Goal: Check status: Check status

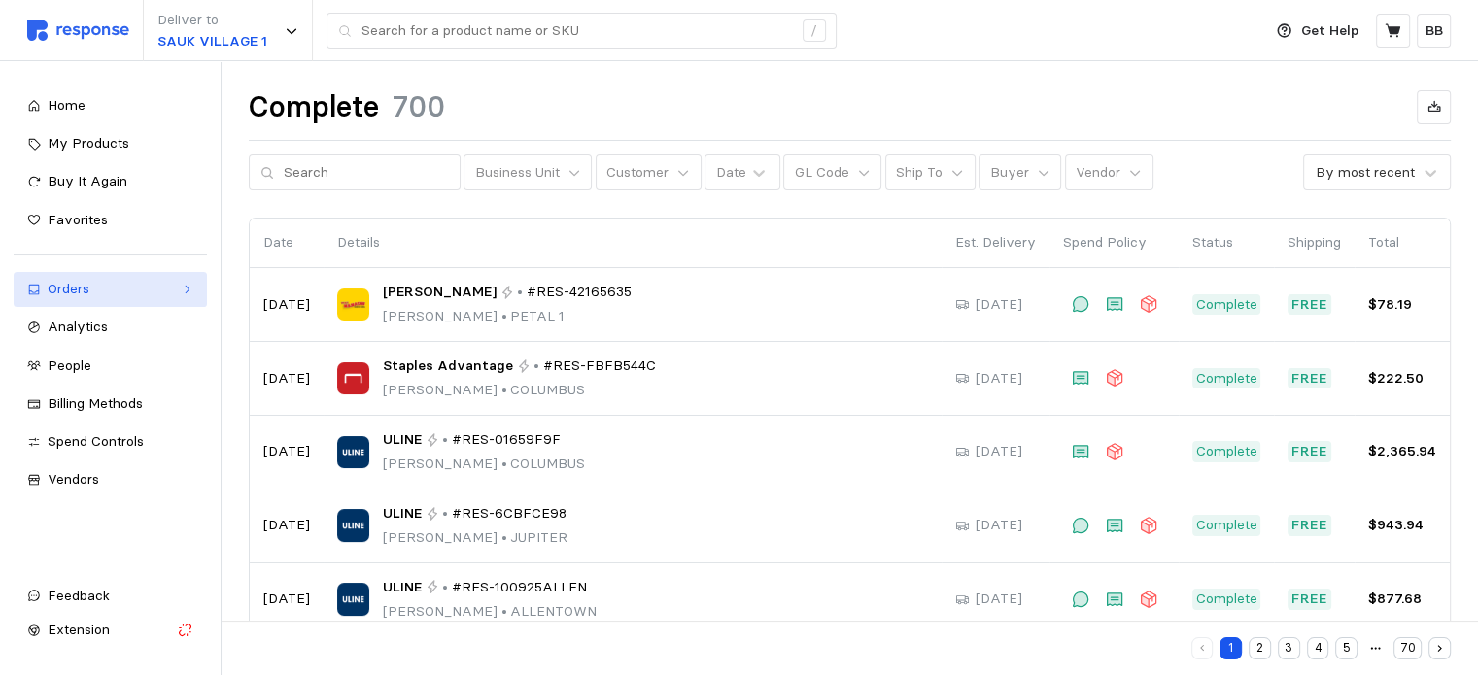
click at [97, 291] on div "Orders" at bounding box center [110, 289] width 125 height 21
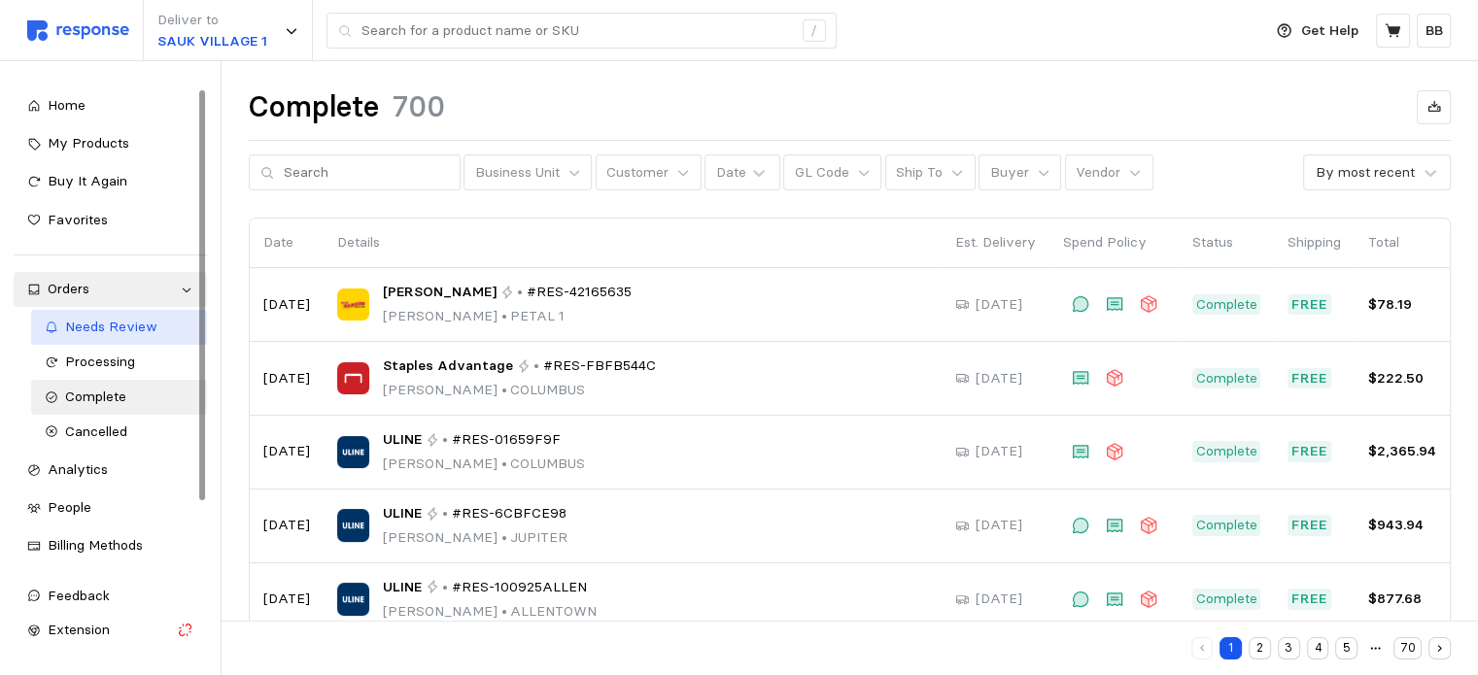
click at [101, 327] on span "Needs Review" at bounding box center [111, 326] width 92 height 17
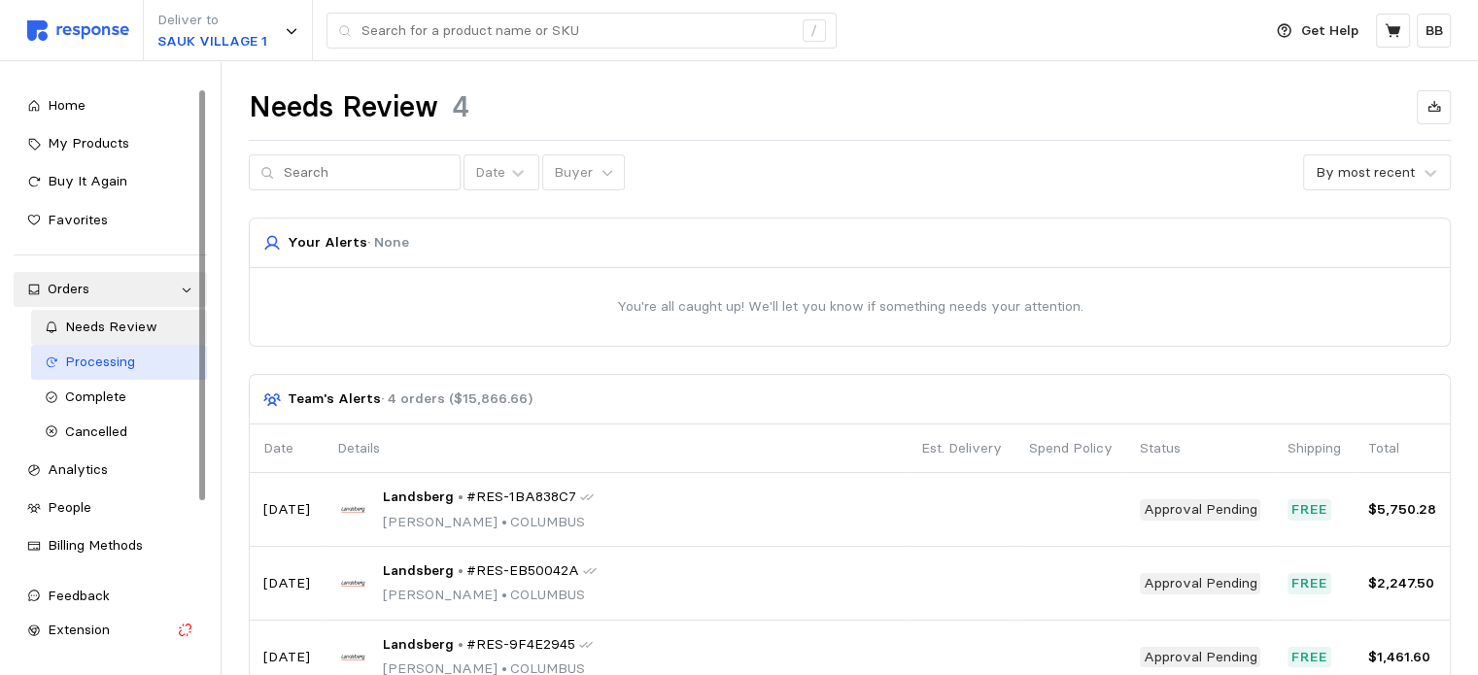
click at [112, 354] on span "Processing" at bounding box center [100, 361] width 70 height 17
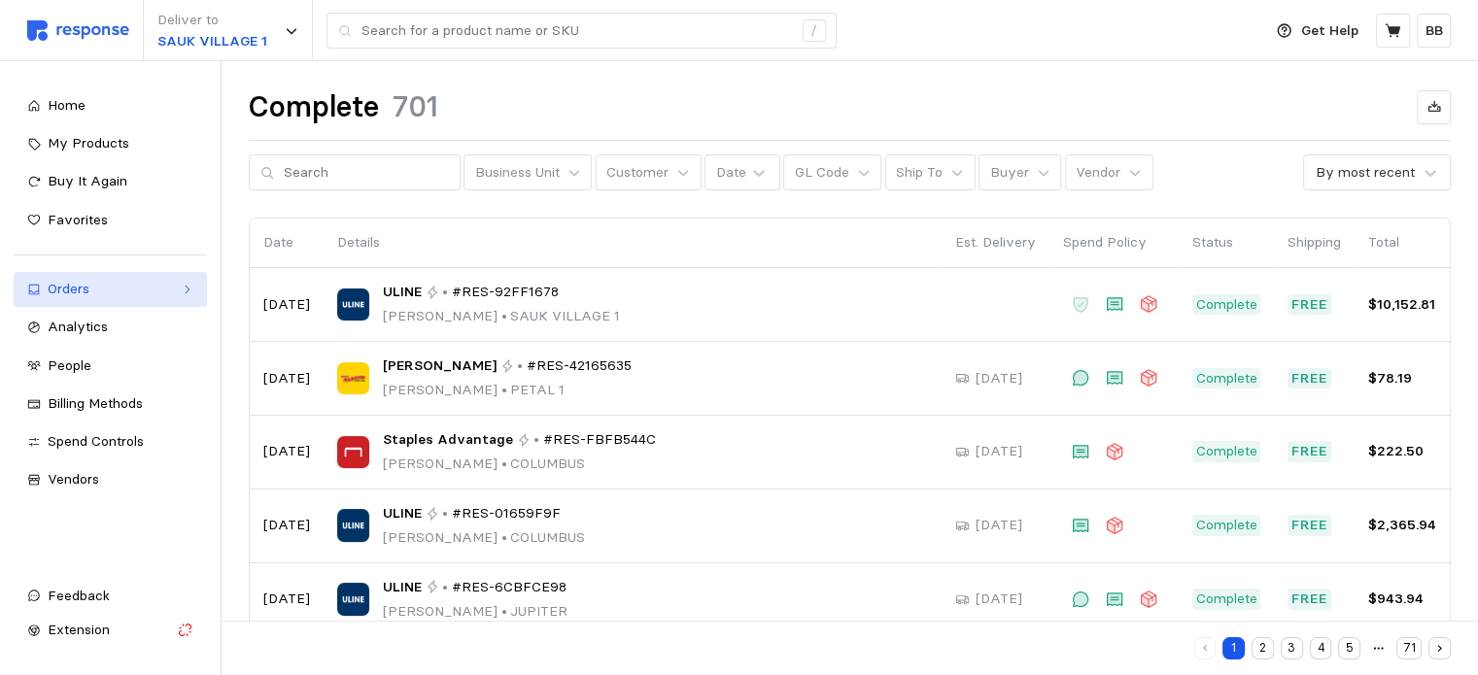
click at [86, 294] on div "Orders" at bounding box center [110, 289] width 125 height 21
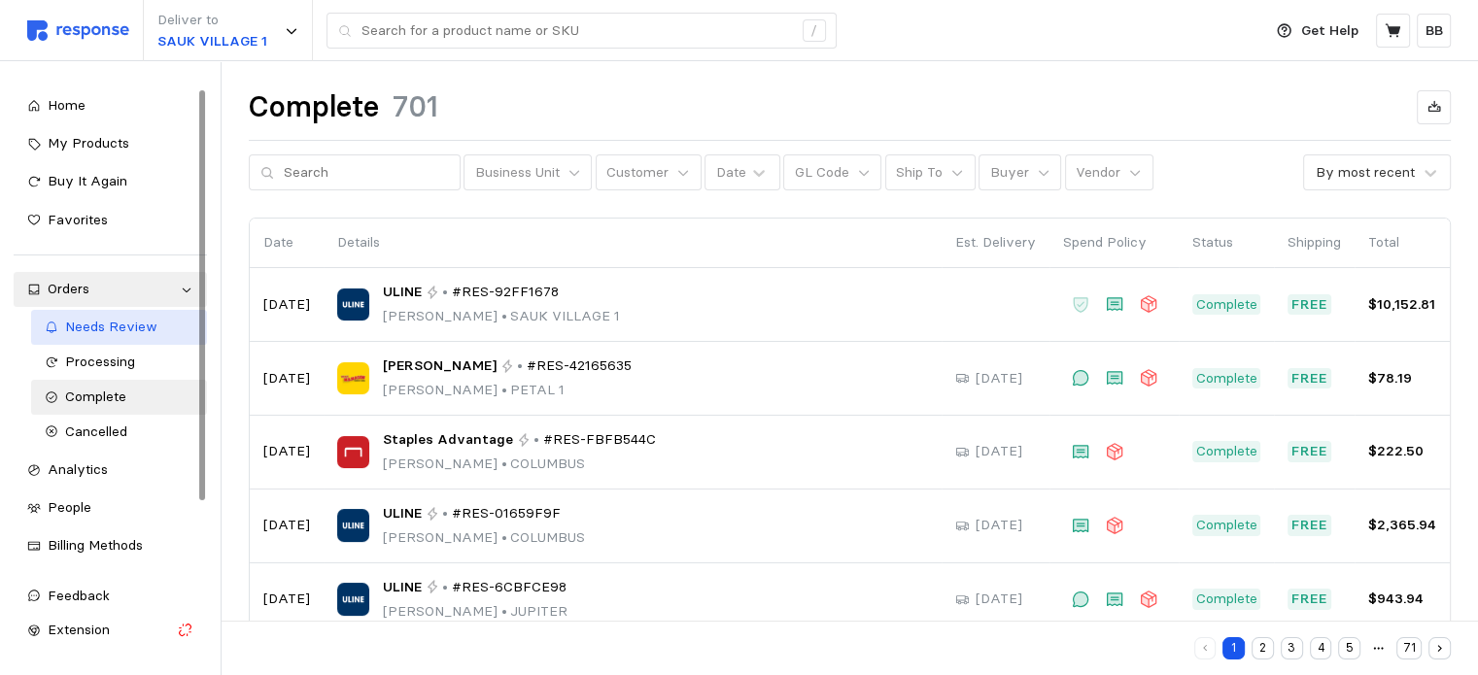
click at [108, 322] on span "Needs Review" at bounding box center [111, 326] width 92 height 17
